Goal: Find specific page/section: Find specific page/section

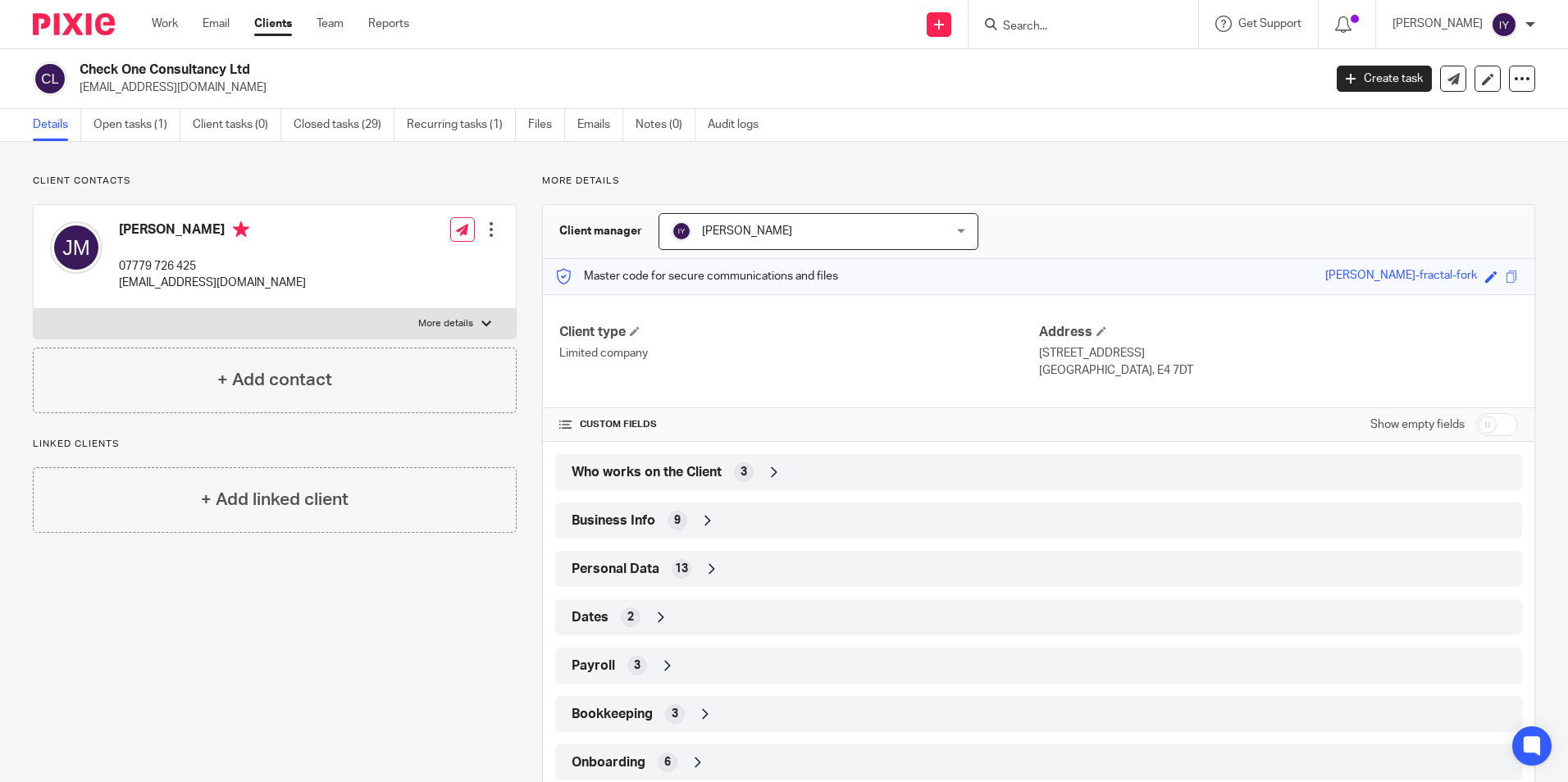
click at [1072, 29] on input "Search" at bounding box center [1075, 27] width 148 height 15
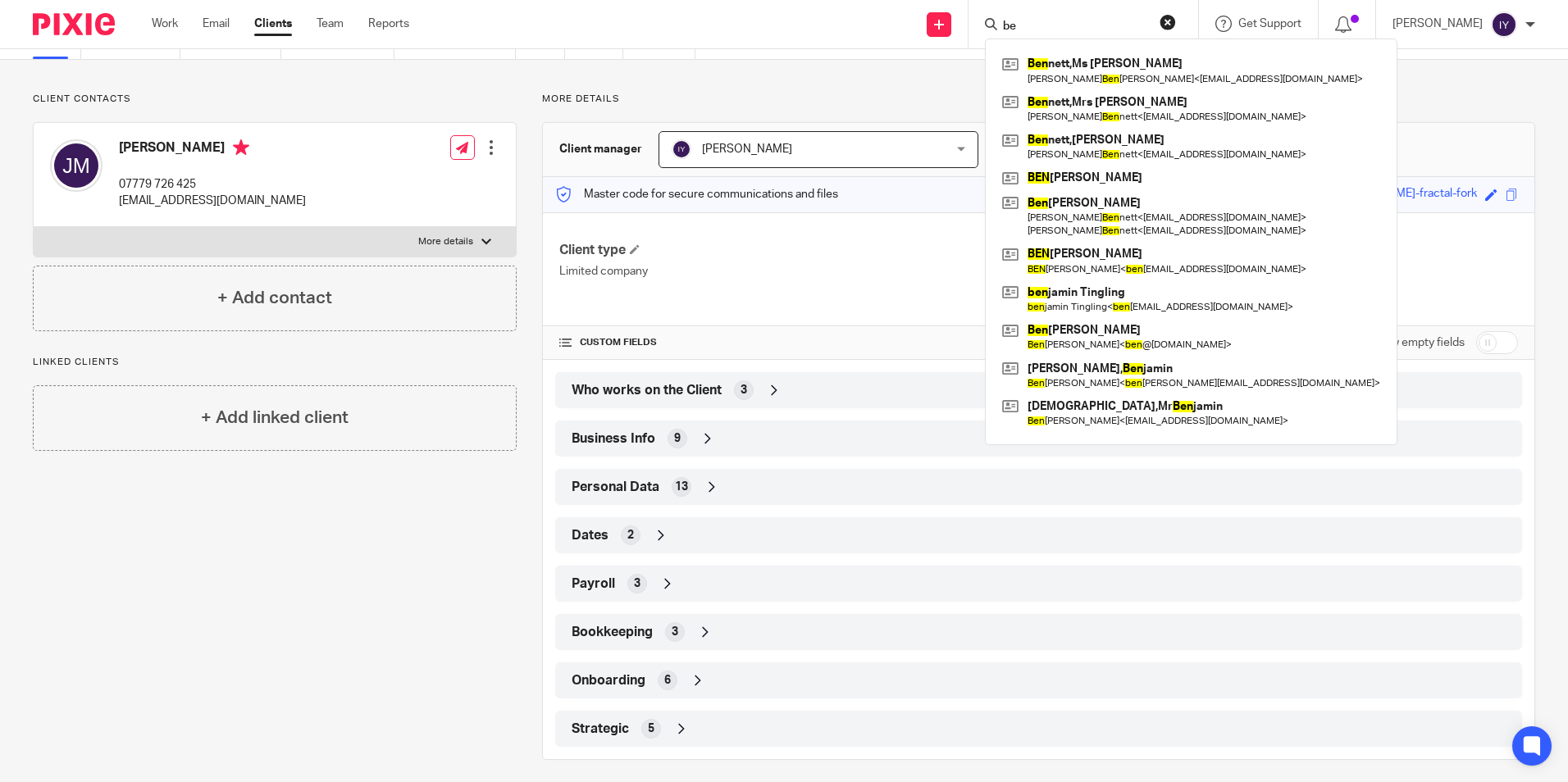
type input "b"
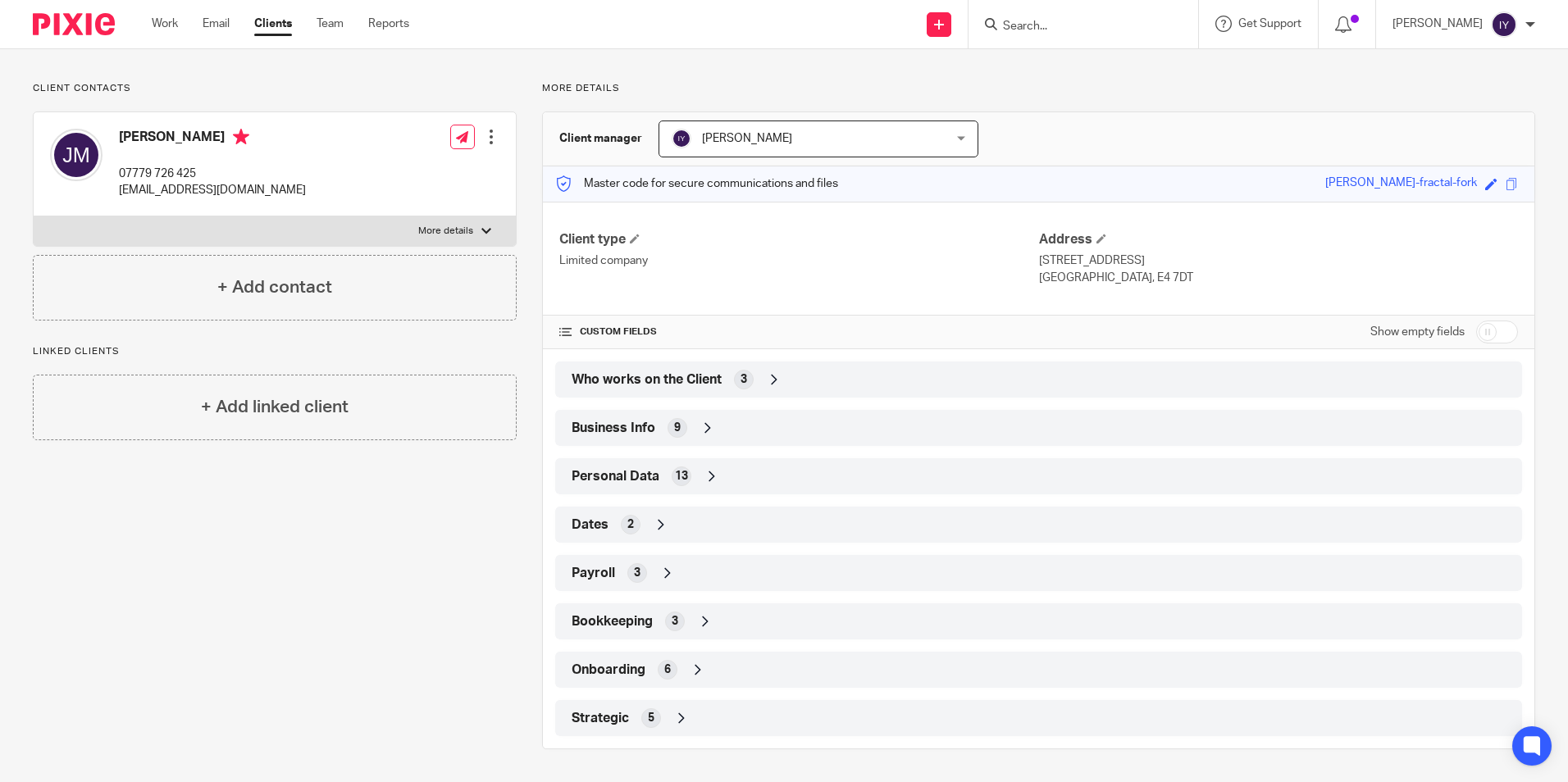
scroll to position [0, 0]
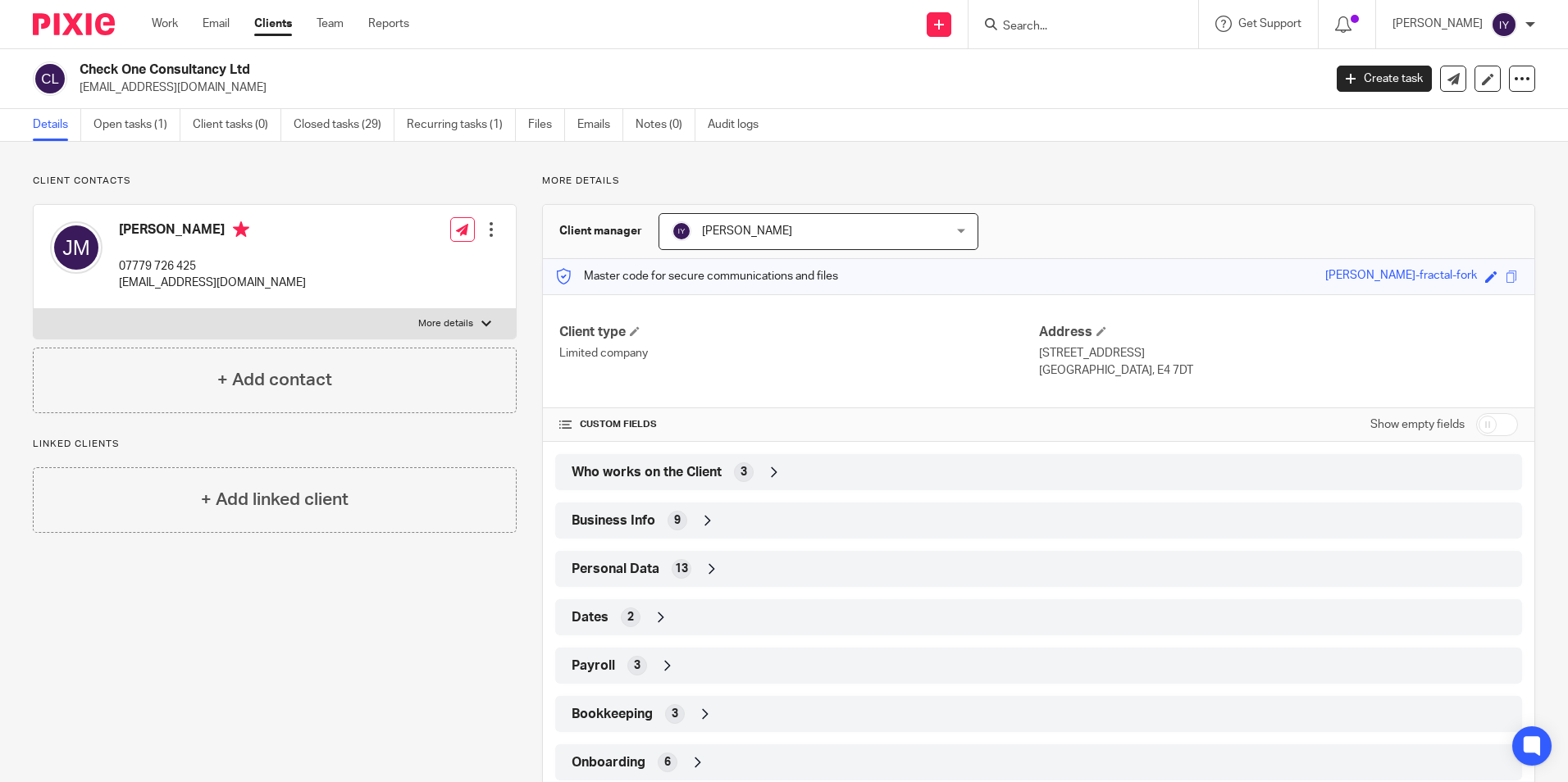
click at [673, 476] on span "Who works on the Client" at bounding box center [647, 473] width 150 height 17
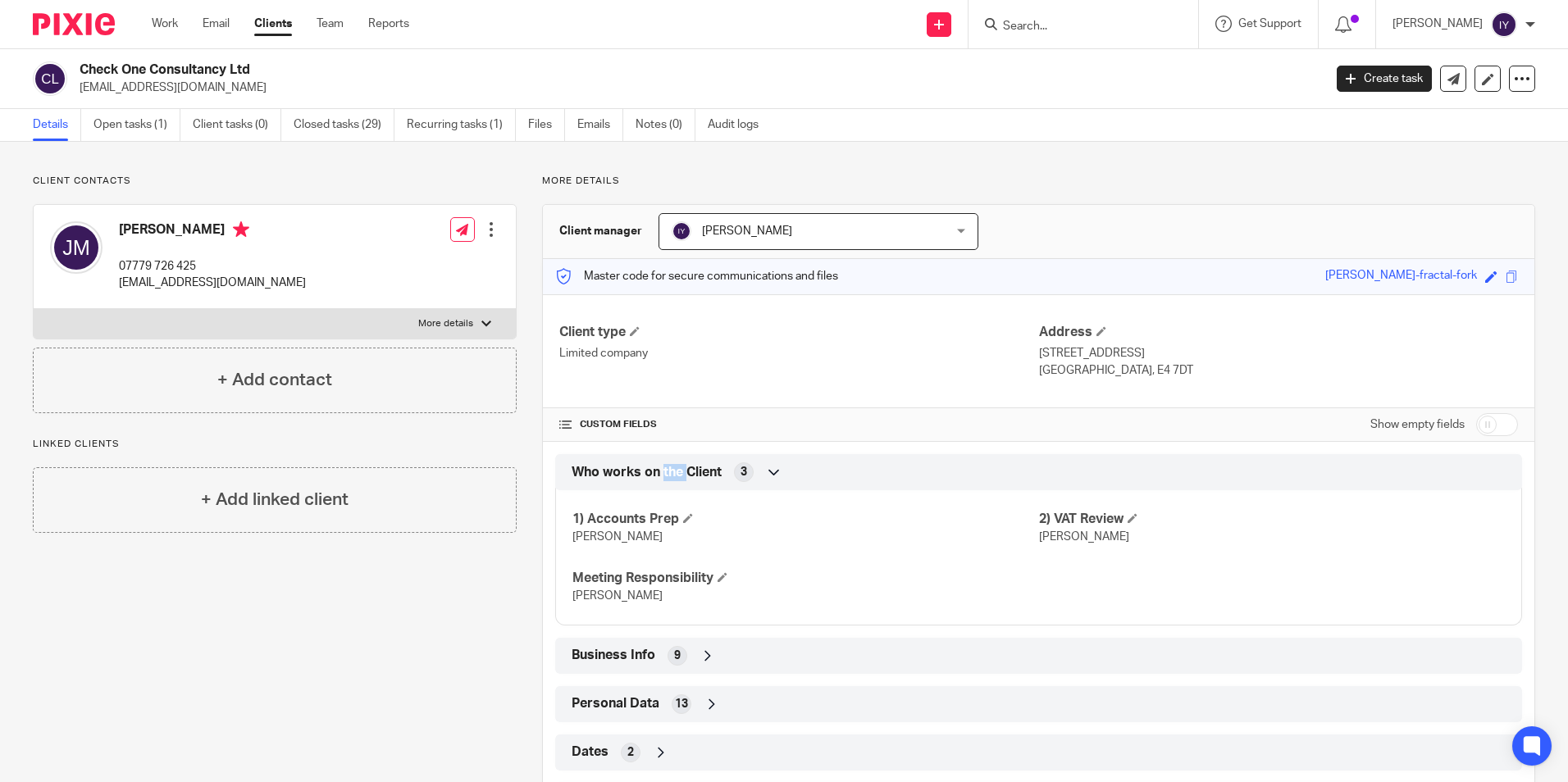
click at [674, 476] on span "Who works on the Client" at bounding box center [647, 473] width 150 height 17
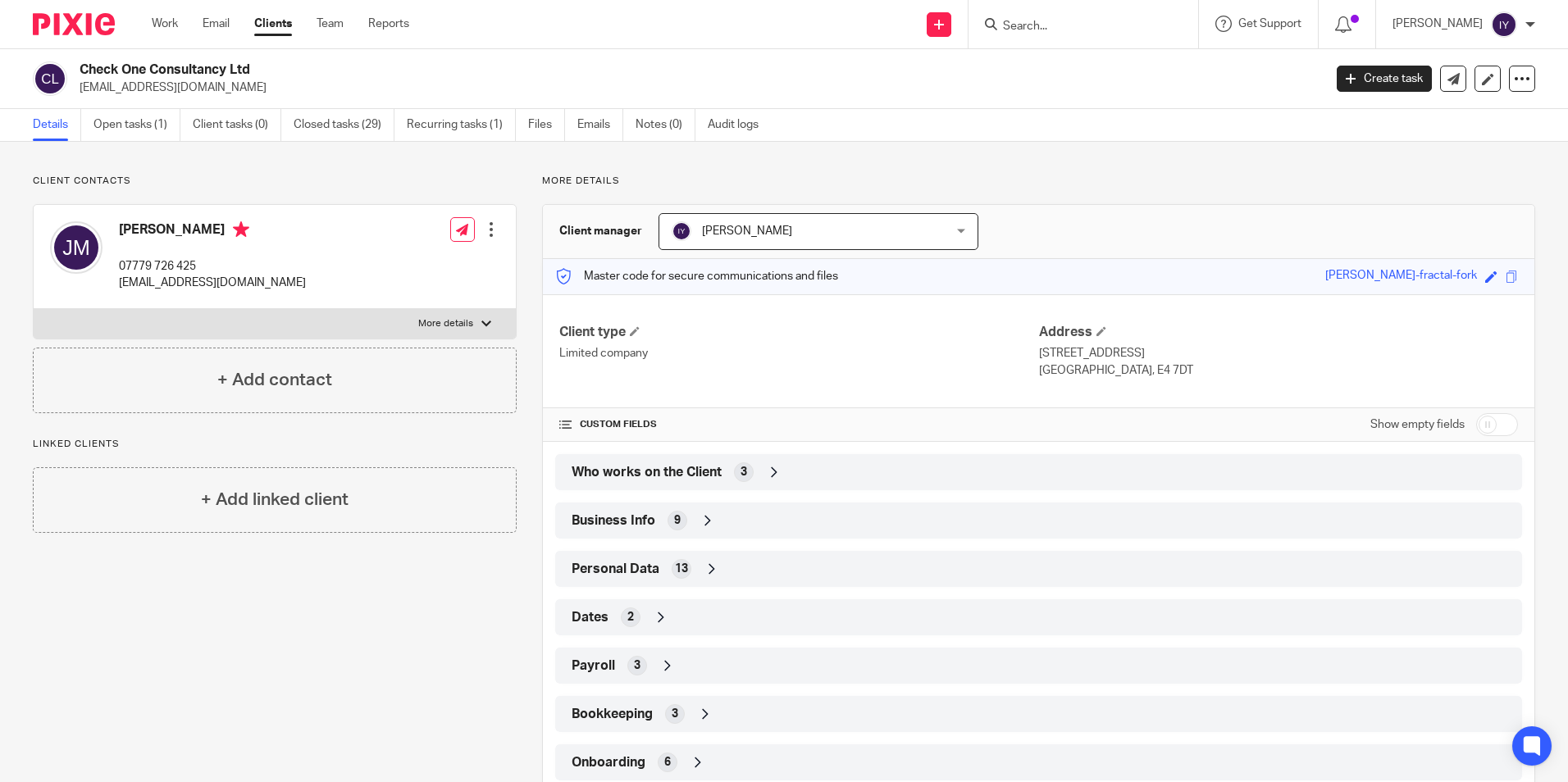
click at [637, 619] on div "Dates 2" at bounding box center [1038, 618] width 943 height 28
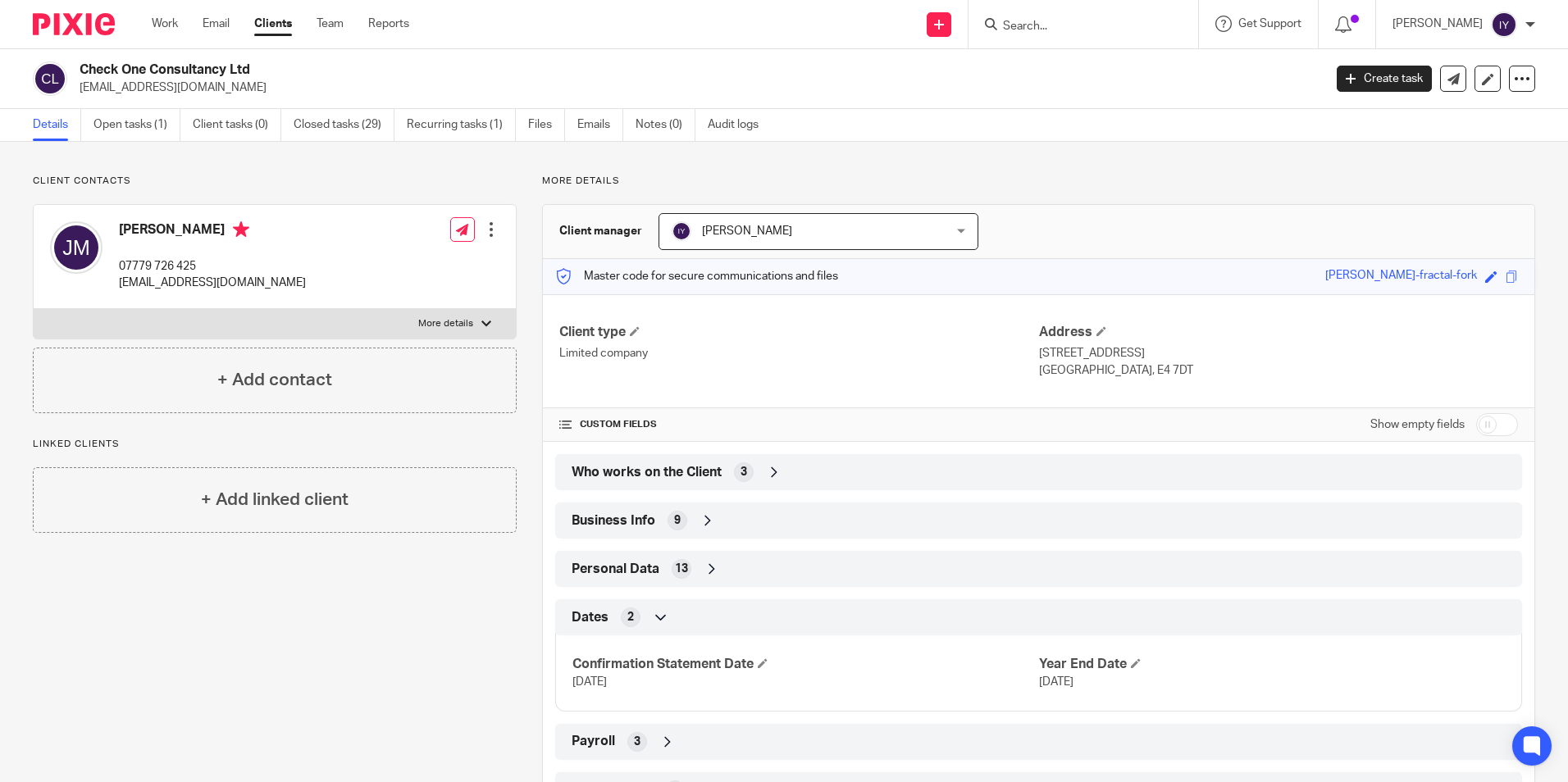
click at [1078, 29] on input "Search" at bounding box center [1075, 27] width 148 height 15
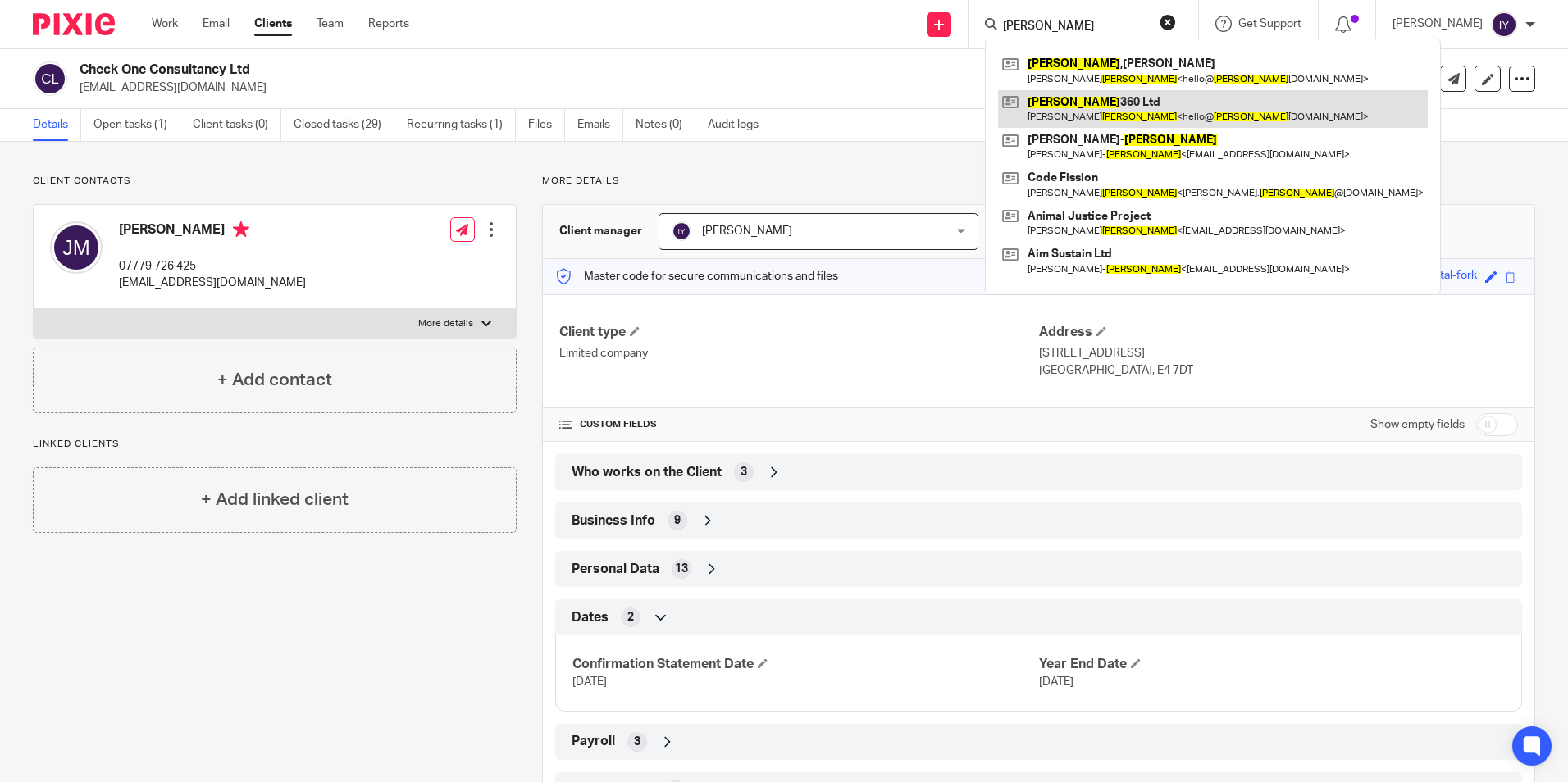
type input "[PERSON_NAME]"
click at [1179, 105] on link at bounding box center [1212, 109] width 429 height 38
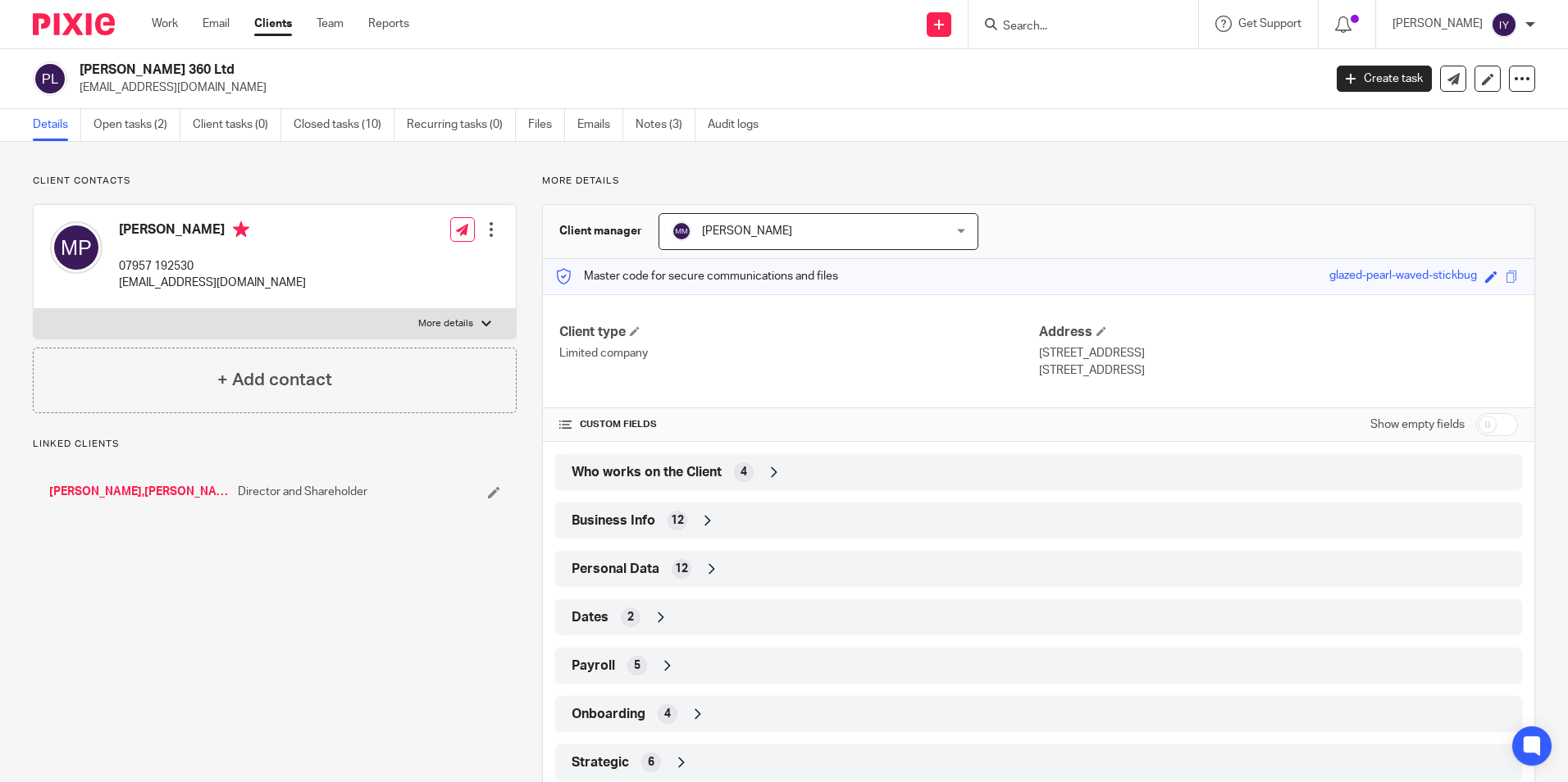
click at [616, 625] on div "Dates 2" at bounding box center [1038, 618] width 943 height 28
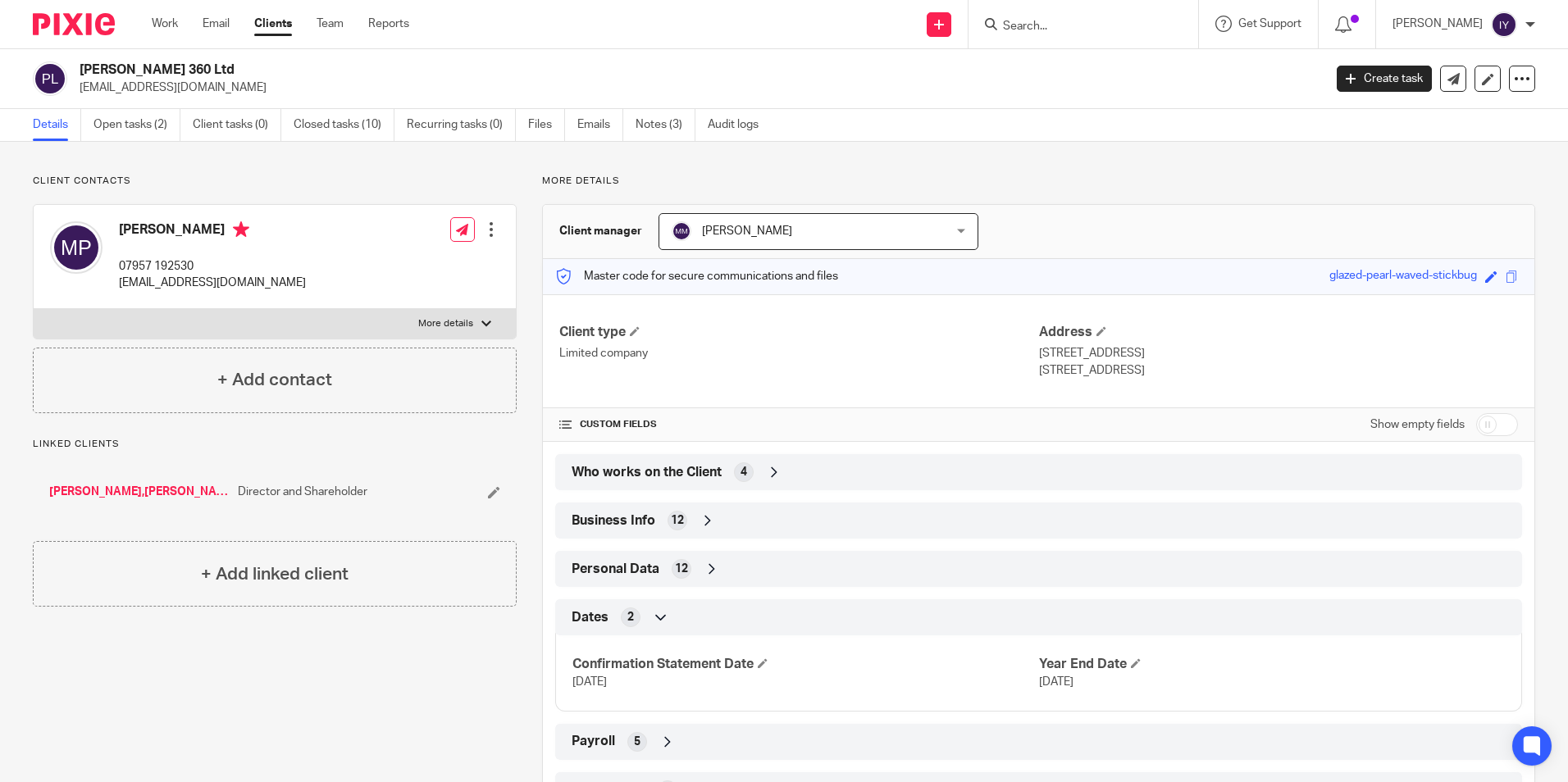
click at [1126, 188] on p "More details" at bounding box center [1038, 181] width 993 height 13
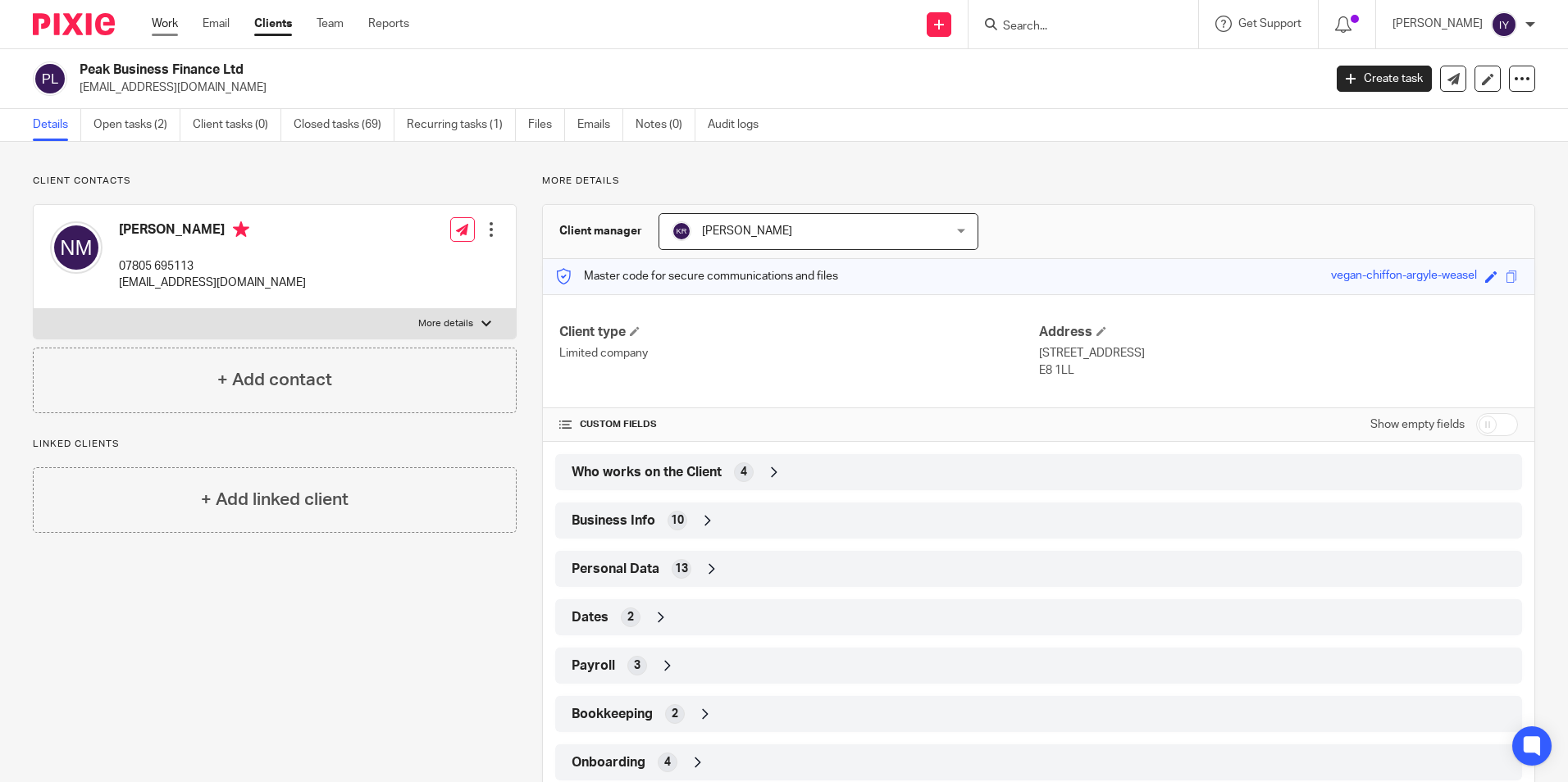
click at [164, 29] on link "Work" at bounding box center [165, 23] width 26 height 16
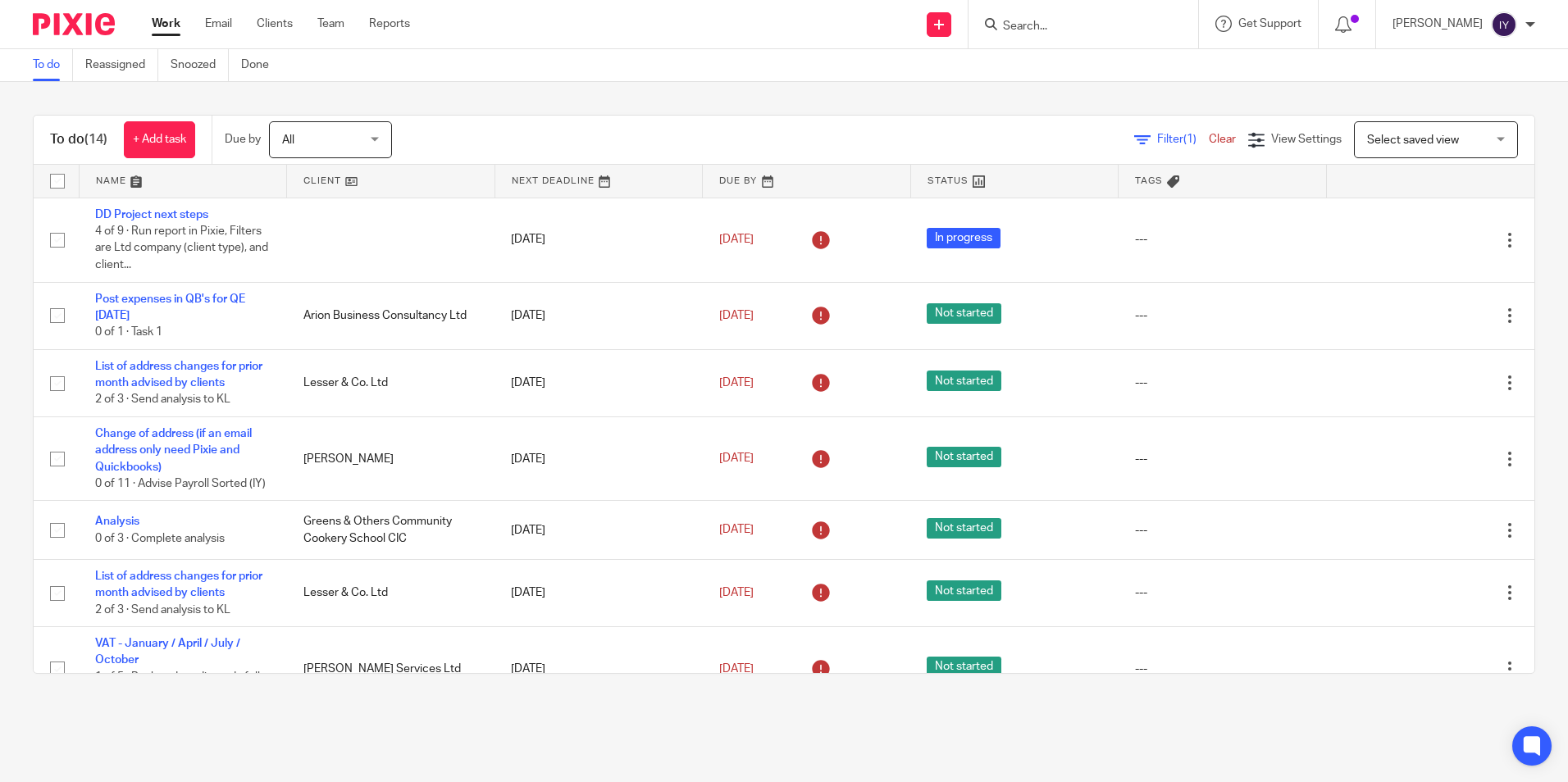
click at [759, 94] on div "To do (14) + Add task Due by All All Today Tomorrow This week Next week This mo…" at bounding box center [784, 394] width 1568 height 625
drag, startPoint x: 692, startPoint y: 101, endPoint x: 669, endPoint y: 104, distance: 23.2
click at [669, 104] on div "To do (14) + Add task Due by All All Today Tomorrow This week Next week This mo…" at bounding box center [784, 394] width 1568 height 625
drag, startPoint x: 412, startPoint y: 92, endPoint x: 413, endPoint y: 100, distance: 8.1
click at [413, 100] on div "To do (14) + Add task Due by All All Today Tomorrow This week Next week This mo…" at bounding box center [784, 394] width 1568 height 625
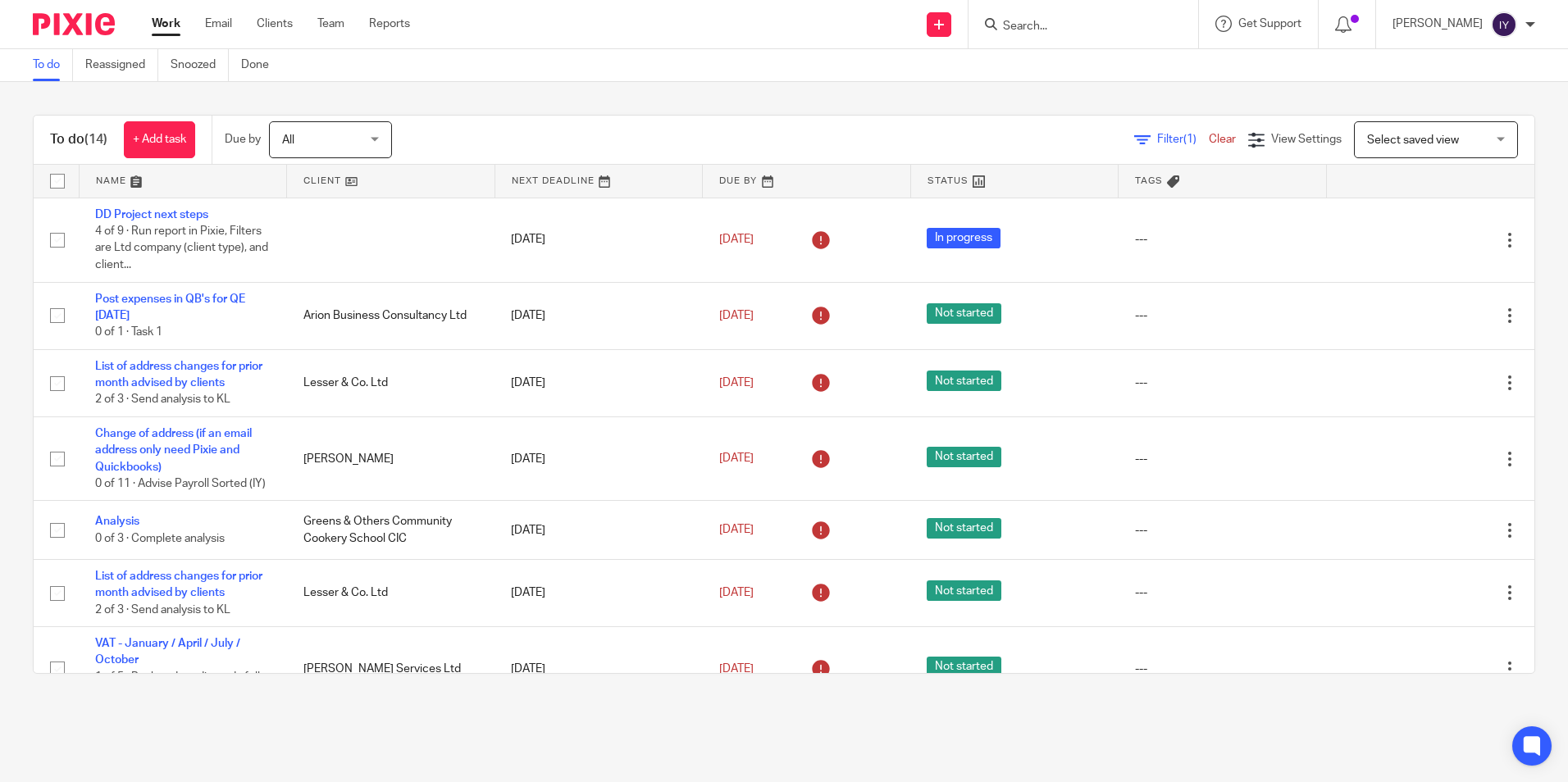
click at [795, 76] on div "To do Reassigned Snoozed Done" at bounding box center [784, 66] width 1568 height 33
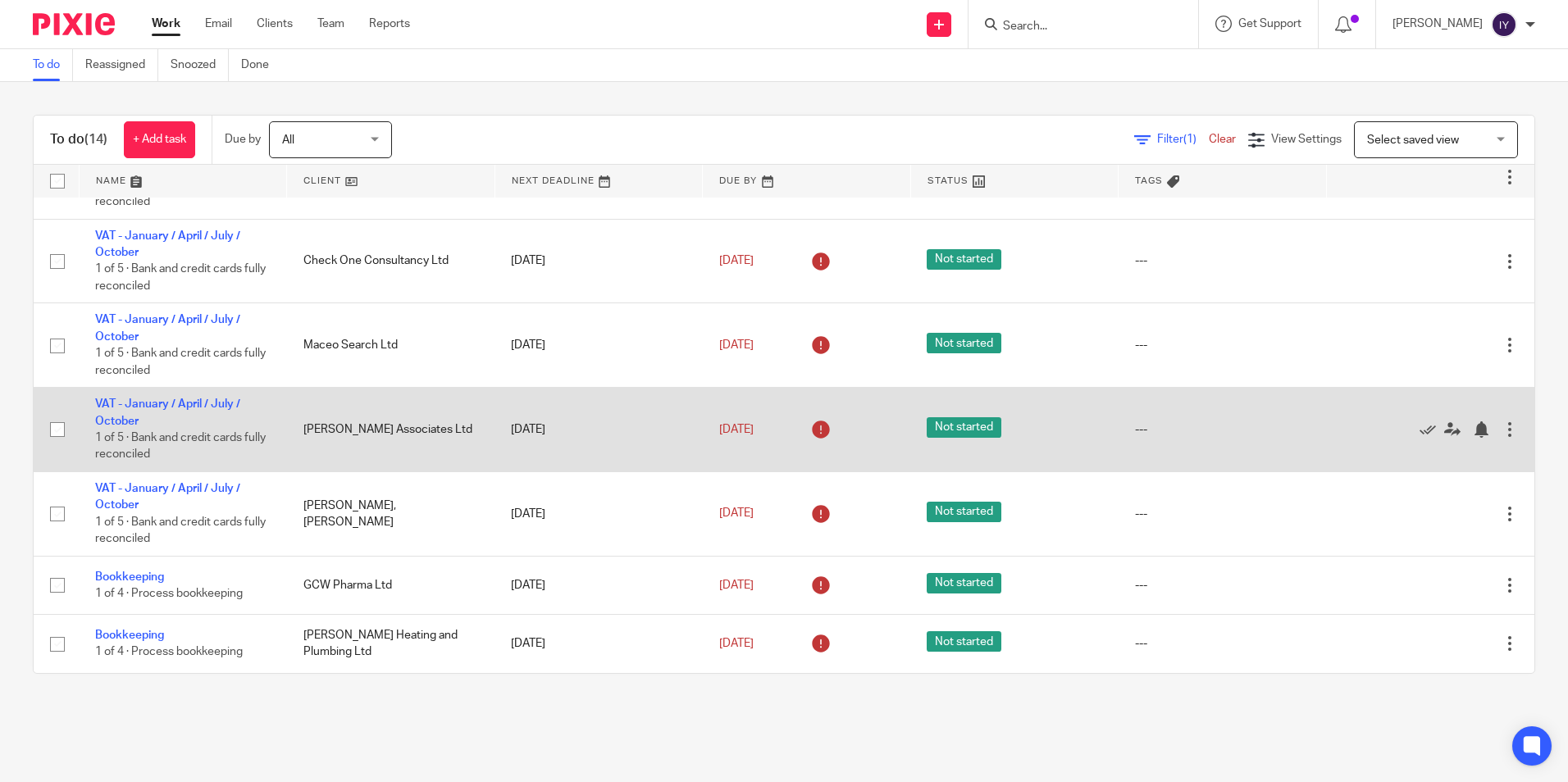
scroll to position [183, 0]
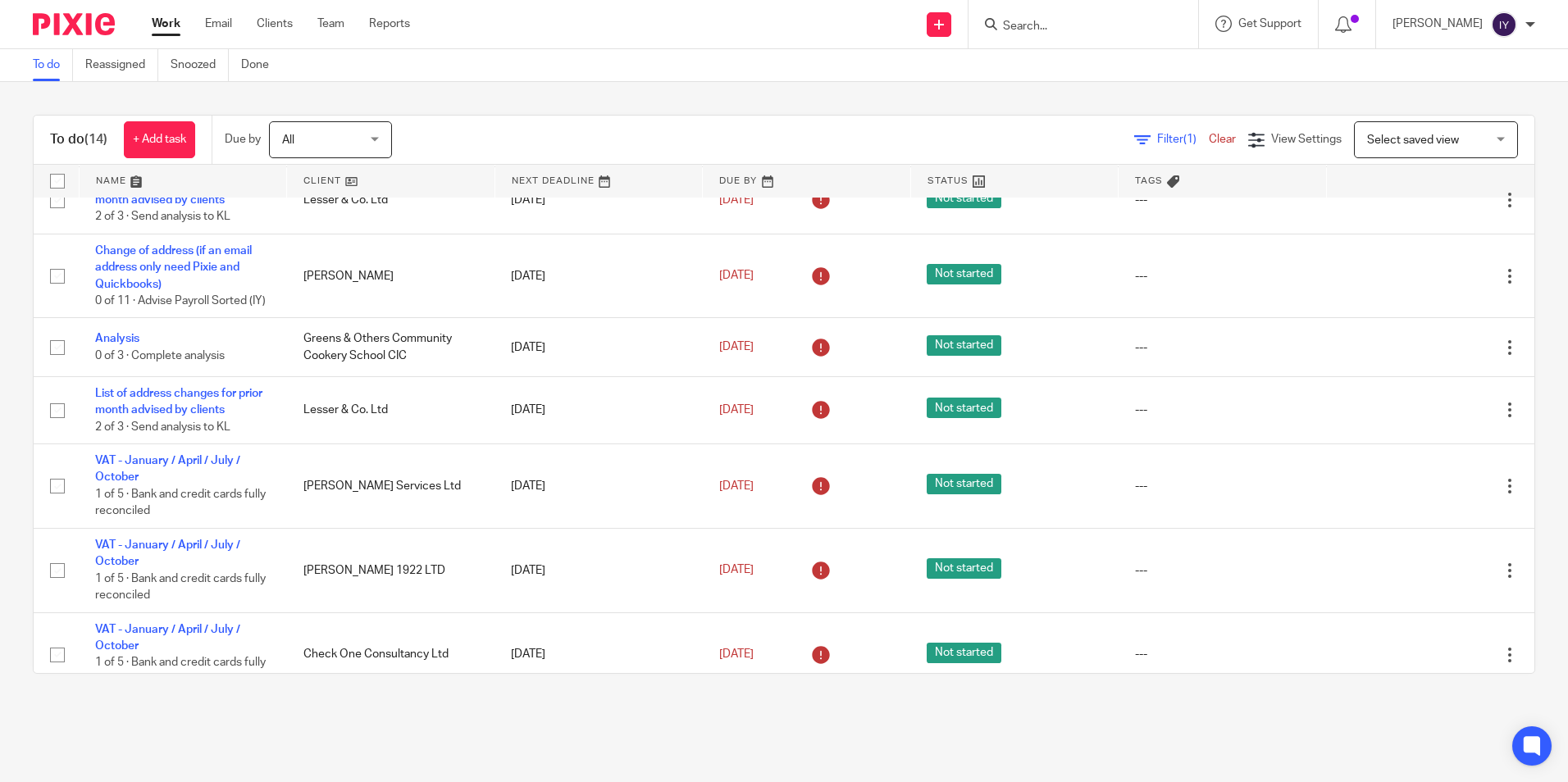
click at [1157, 139] on span "Filter (1)" at bounding box center [1183, 139] width 52 height 11
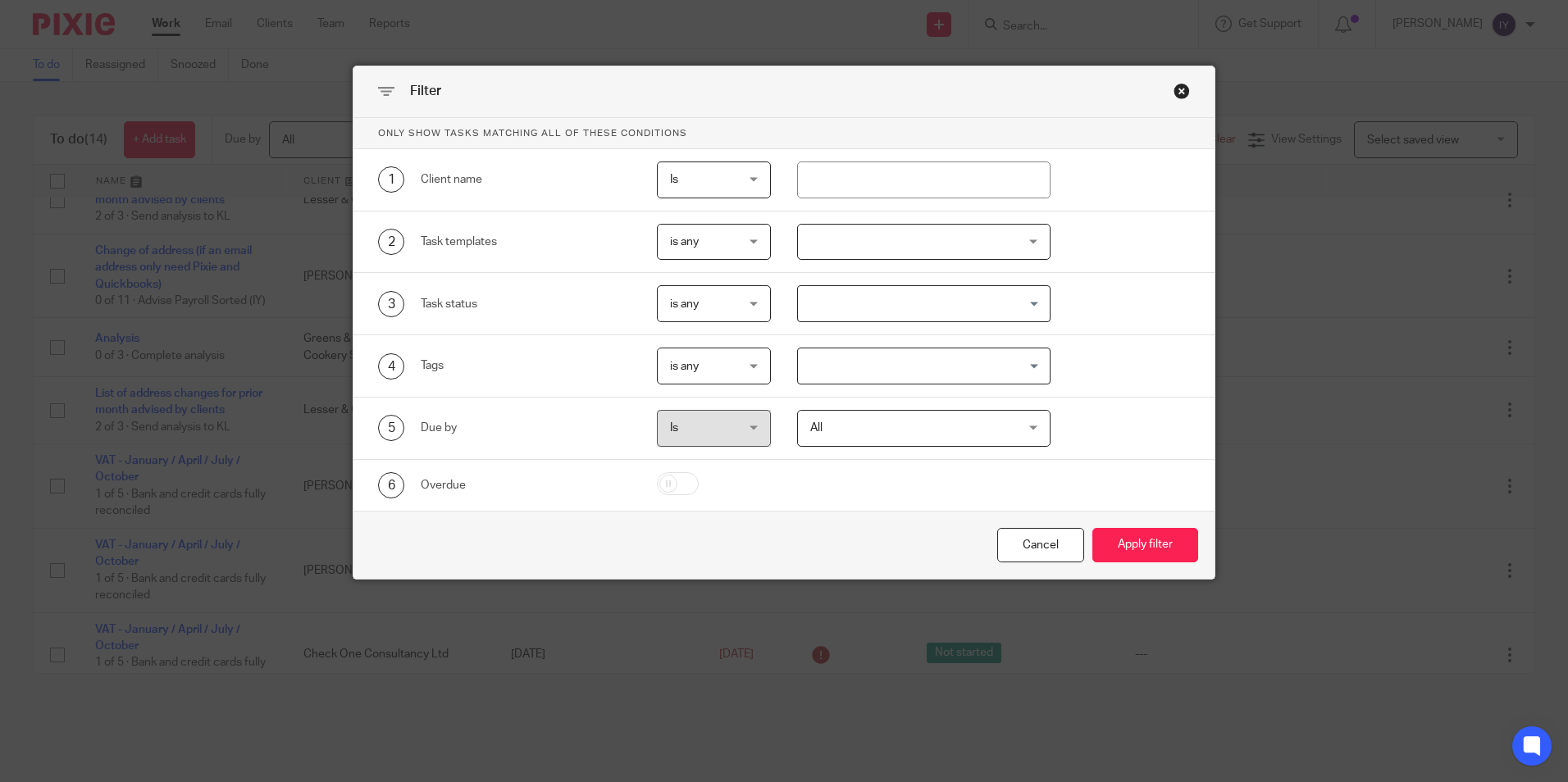
click at [1178, 92] on div "Close this dialog window" at bounding box center [1181, 91] width 16 height 16
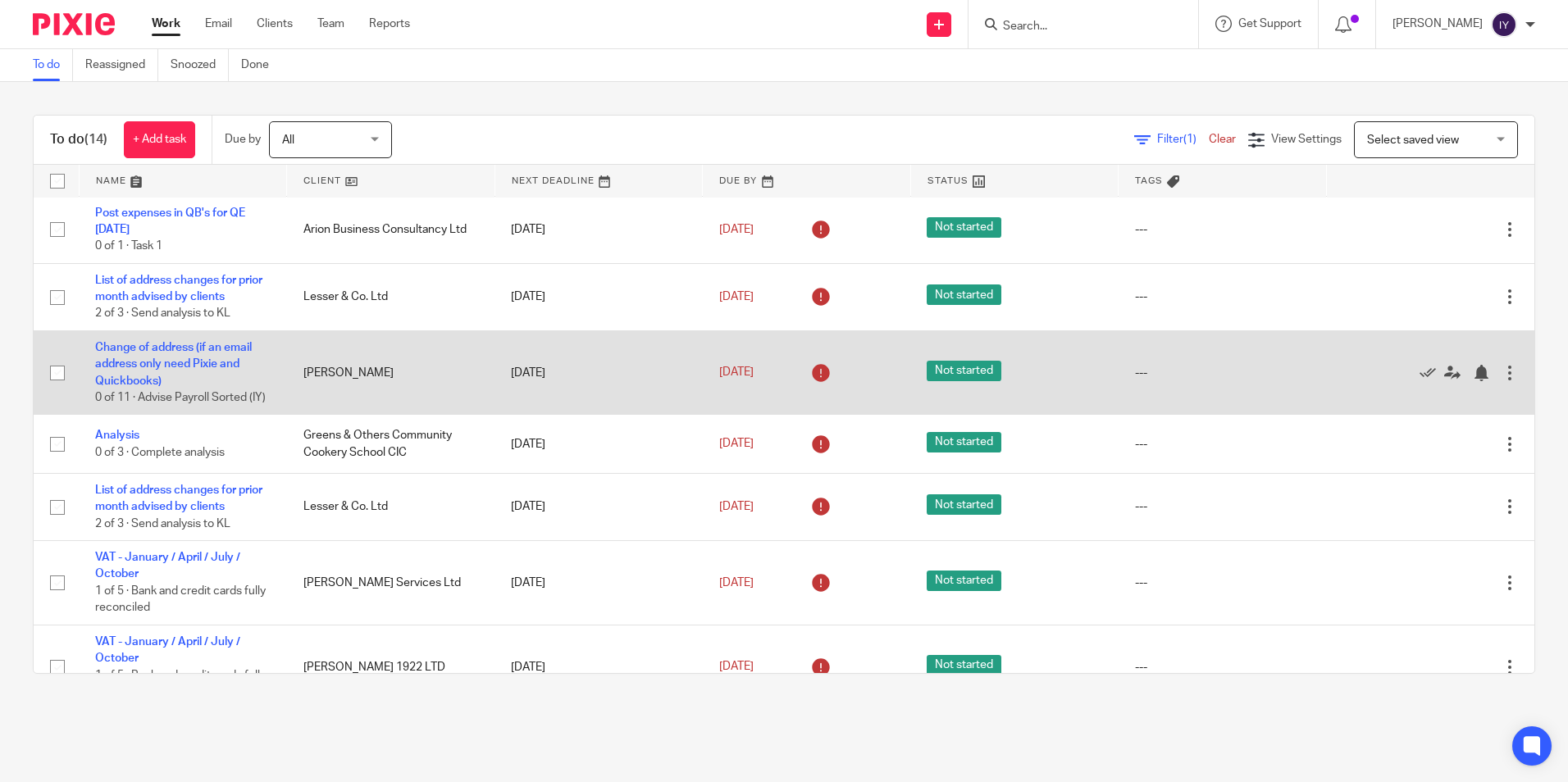
scroll to position [0, 0]
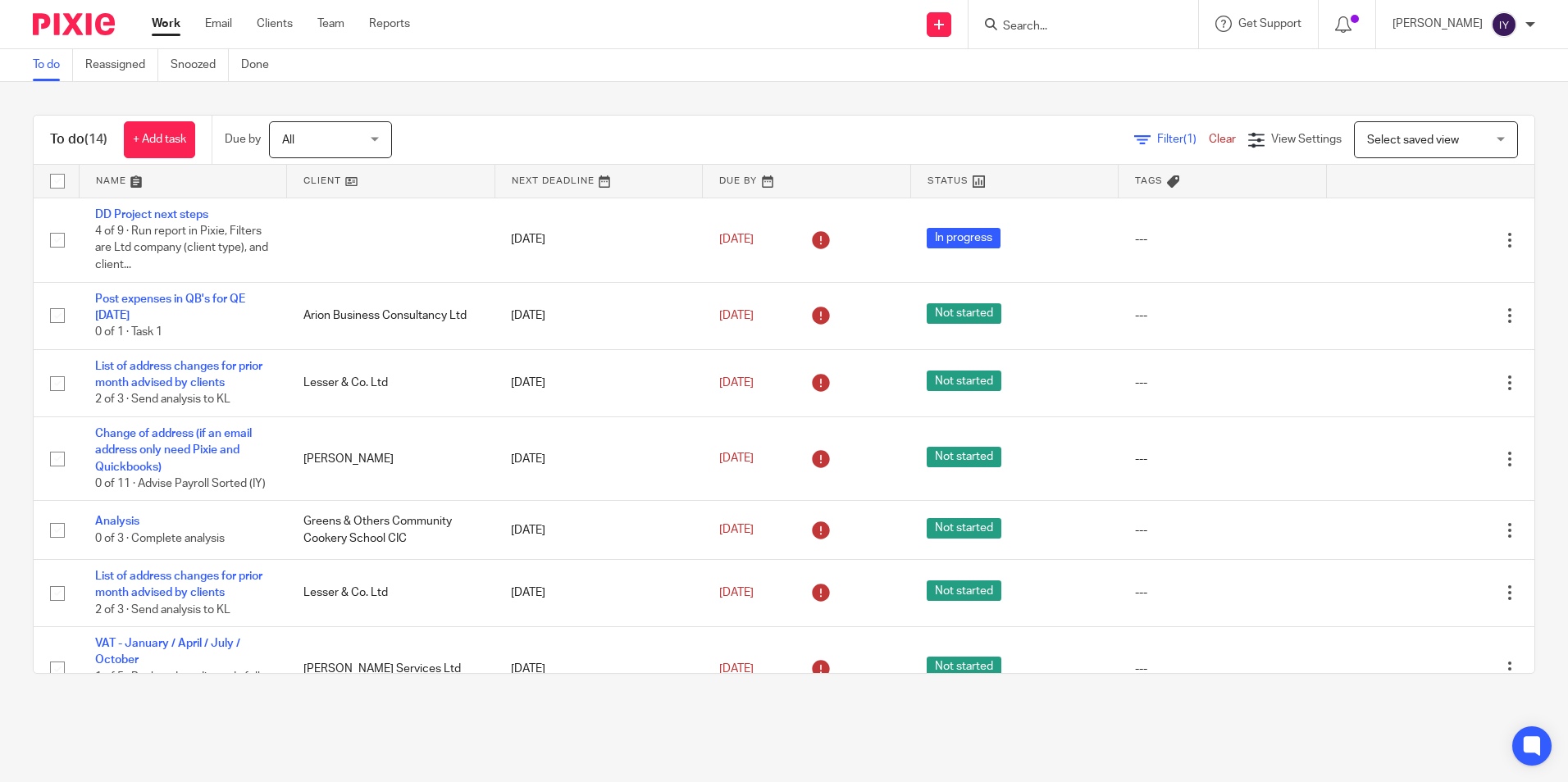
drag, startPoint x: 1059, startPoint y: 23, endPoint x: 1070, endPoint y: 24, distance: 11.0
click at [1060, 24] on input "Search" at bounding box center [1075, 27] width 148 height 15
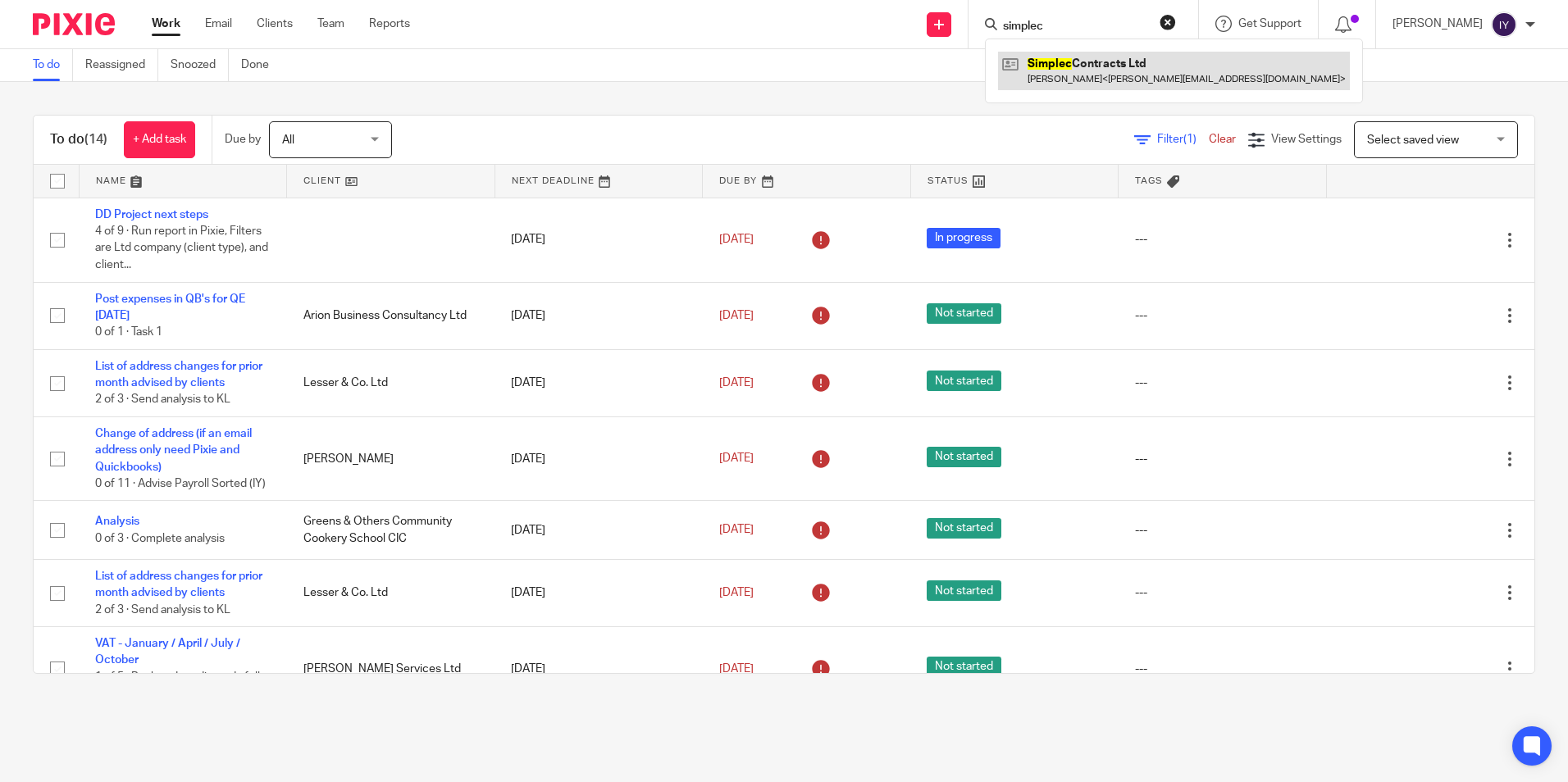
type input "simplec"
click at [1156, 68] on link at bounding box center [1173, 71] width 352 height 38
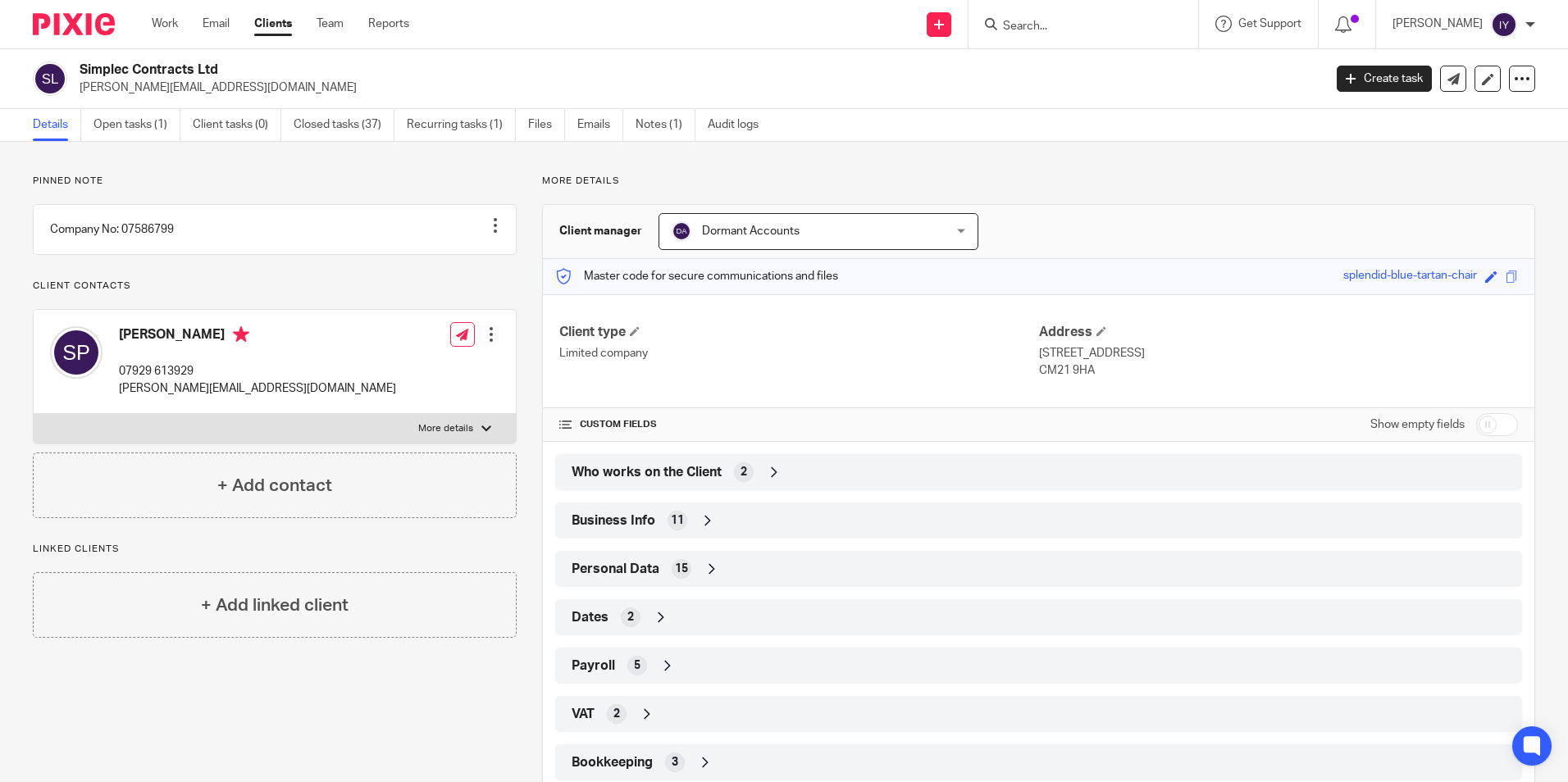
drag, startPoint x: 81, startPoint y: 67, endPoint x: 225, endPoint y: 67, distance: 144.0
click at [225, 67] on h2 "Simplec Contracts Ltd" at bounding box center [572, 70] width 986 height 17
copy h2 "Simplec Contracts Ltd"
